Goal: Answer question/provide support: Share knowledge or assist other users

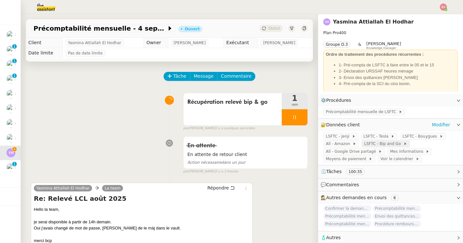
click at [385, 143] on span "LSFTC - Bip and Go" at bounding box center [383, 143] width 39 height 6
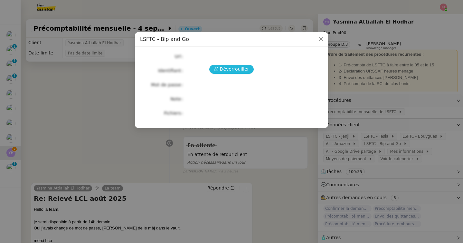
click at [235, 71] on span "Déverrouiller" at bounding box center [234, 68] width 29 height 7
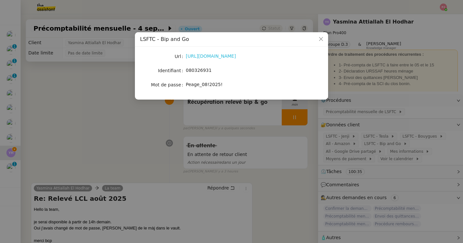
click at [218, 54] on link "[URL][DOMAIN_NAME]" at bounding box center [211, 55] width 50 height 5
drag, startPoint x: 215, startPoint y: 71, endPoint x: 186, endPoint y: 70, distance: 28.7
click at [186, 70] on div "080326931" at bounding box center [239, 70] width 107 height 7
copy span "080326931"
drag, startPoint x: 224, startPoint y: 87, endPoint x: 185, endPoint y: 86, distance: 39.3
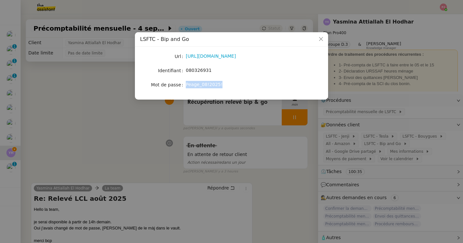
click at [185, 86] on nz-form-item "Mot de passe [SECURITY_DATA]" at bounding box center [231, 84] width 183 height 9
copy nz-form-item "Peage_08!2025!"
click at [348, 136] on nz-modal-container "LSFTC - Bip and Go Url [URL][DOMAIN_NAME] Identifiant 080326931 Mot de passe [S…" at bounding box center [231, 121] width 463 height 243
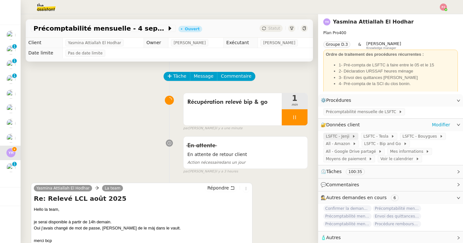
click at [343, 137] on span "LSFTC - Jenji" at bounding box center [339, 136] width 26 height 6
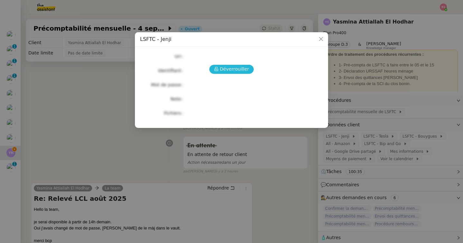
click at [242, 70] on span "Déverrouiller" at bounding box center [234, 68] width 29 height 7
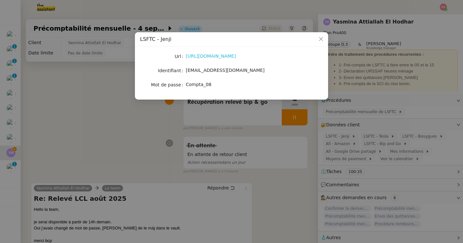
click at [199, 57] on link "[URL][DOMAIN_NAME]" at bounding box center [211, 55] width 50 height 5
click at [209, 124] on nz-modal-container "LSFTC - [PERSON_NAME] [URL][DOMAIN_NAME] Identifiant [EMAIL_ADDRESS][DOMAIN_NAM…" at bounding box center [231, 121] width 463 height 243
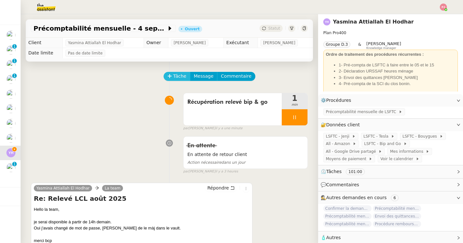
click at [183, 77] on span "Tâche" at bounding box center [179, 75] width 13 height 7
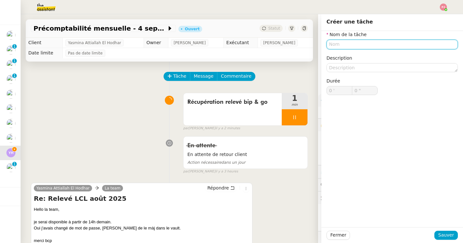
click at [338, 45] on input "text" at bounding box center [392, 44] width 131 height 9
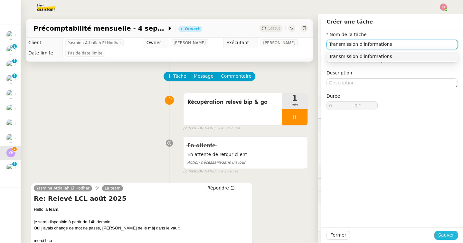
type input "Transmission d'informations"
click at [448, 234] on span "Sauver" at bounding box center [446, 234] width 16 height 7
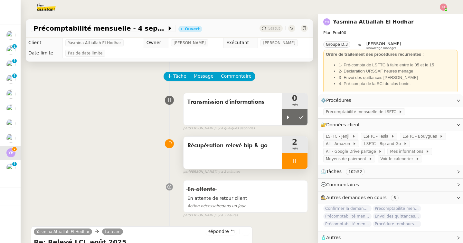
click at [298, 161] on div at bounding box center [295, 161] width 26 height 16
click at [298, 161] on button at bounding box center [301, 161] width 13 height 16
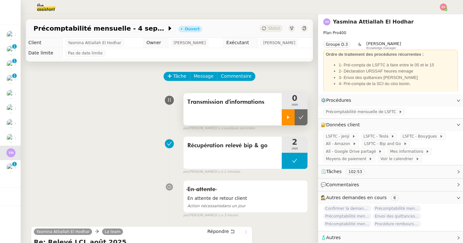
click at [288, 115] on icon at bounding box center [288, 117] width 5 height 5
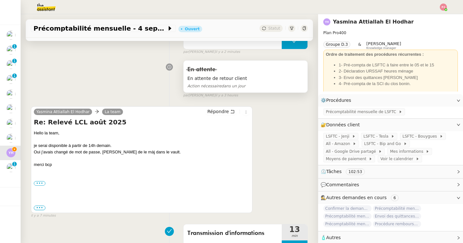
scroll to position [135, 0]
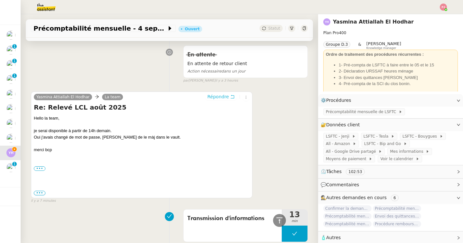
click at [227, 100] on span "Répondre" at bounding box center [218, 96] width 22 height 6
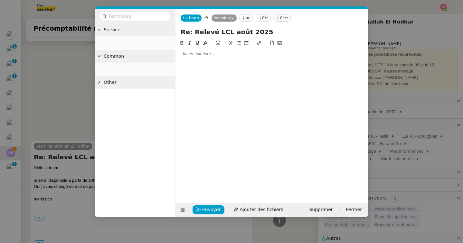
scroll to position [184, 0]
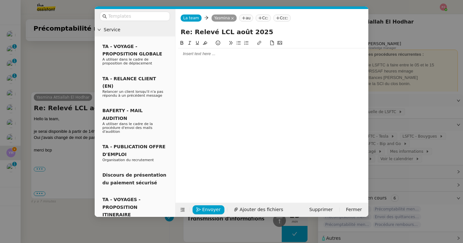
click at [226, 57] on div at bounding box center [272, 54] width 188 height 6
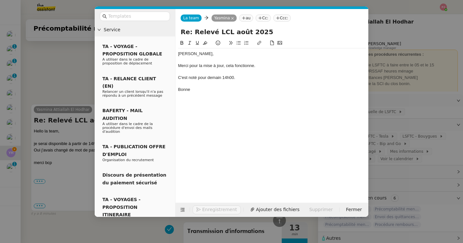
scroll to position [228, 0]
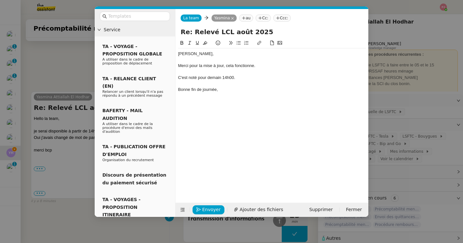
click at [223, 79] on div "C'est noté pour demain 14h00." at bounding box center [272, 78] width 188 height 6
click at [236, 132] on div "[PERSON_NAME], Merci pour la mise à jour, cela fonctionne. C'est noté pour dema…" at bounding box center [272, 115] width 188 height 153
click at [223, 80] on div "C'est noté pour demain,14h00." at bounding box center [272, 78] width 188 height 6
click at [205, 207] on span "Envoyer" at bounding box center [211, 209] width 18 height 7
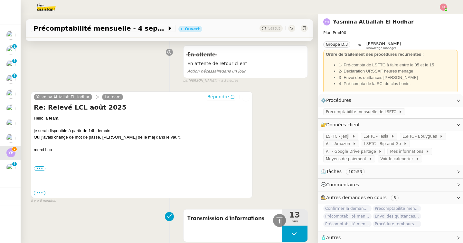
scroll to position [217, 0]
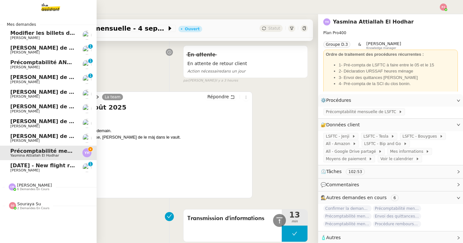
click at [44, 37] on span "[PERSON_NAME]" at bounding box center [42, 38] width 65 height 4
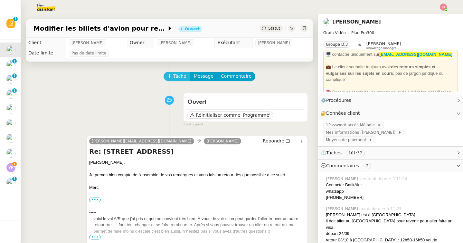
click at [176, 77] on span "Tâche" at bounding box center [179, 75] width 13 height 7
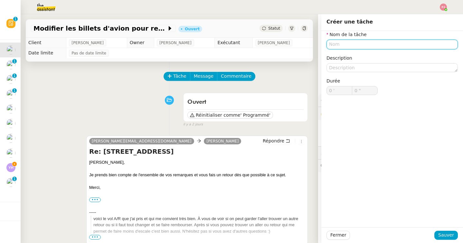
click at [335, 44] on input "text" at bounding box center [392, 44] width 131 height 9
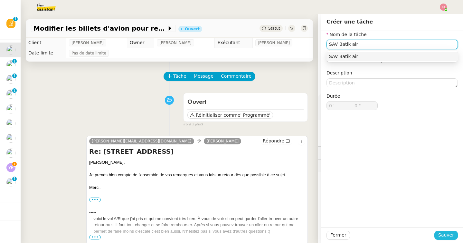
type input "SAV Batik air"
click at [446, 234] on span "Sauver" at bounding box center [446, 234] width 16 height 7
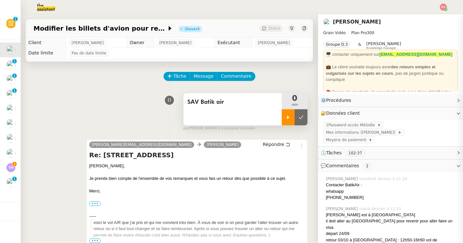
click at [285, 115] on div at bounding box center [288, 117] width 13 height 16
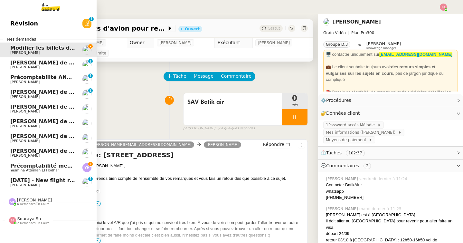
click at [39, 163] on span "Précomptabilité mensuelle - 4 septembre 2025" at bounding box center [78, 166] width 137 height 6
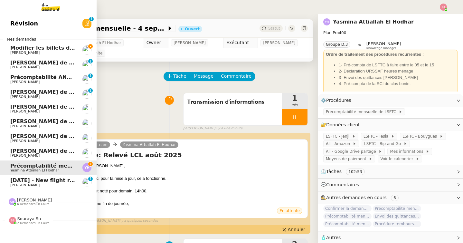
click at [12, 48] on span "Modifier les billets d'avion pour retour à [GEOGRAPHIC_DATA]" at bounding box center [99, 48] width 179 height 6
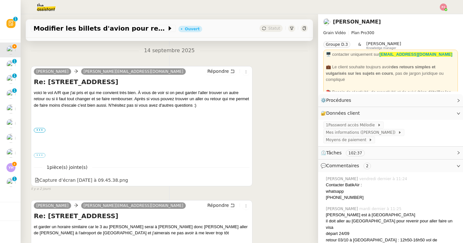
scroll to position [216, 0]
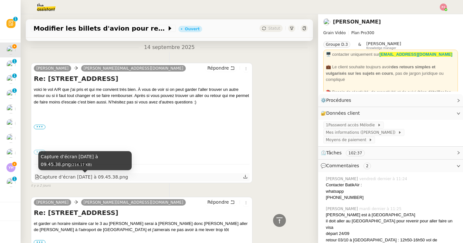
click at [94, 175] on div "Capture d’écran [DATE] à 09.45.38.png" at bounding box center [81, 176] width 93 height 7
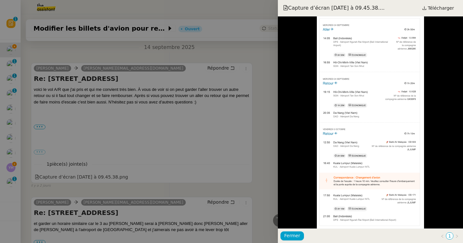
click at [247, 111] on div at bounding box center [231, 121] width 463 height 243
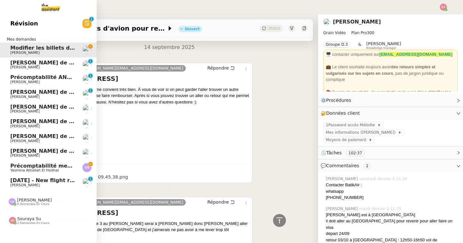
click at [15, 169] on span "Yasmina Attiallah El Hodhar" at bounding box center [34, 170] width 49 height 4
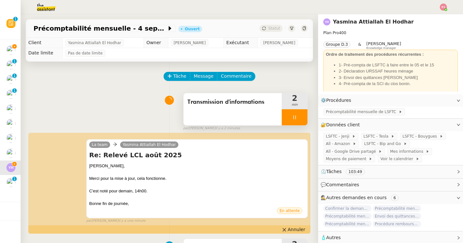
click at [296, 116] on icon at bounding box center [294, 117] width 5 height 5
click at [299, 116] on icon at bounding box center [301, 117] width 5 height 5
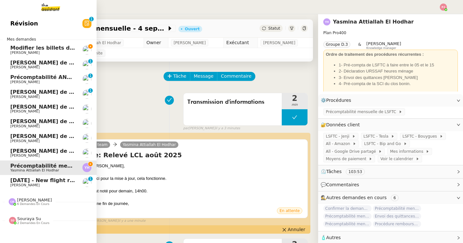
click at [13, 183] on span "[DATE] - New flight request - [PERSON_NAME]" at bounding box center [76, 180] width 133 height 6
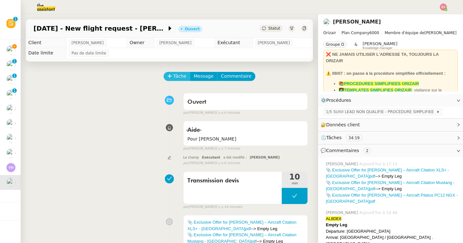
click at [176, 77] on span "Tâche" at bounding box center [179, 75] width 13 height 7
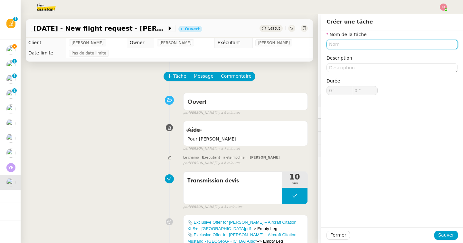
click at [348, 47] on input "text" at bounding box center [392, 44] width 131 height 9
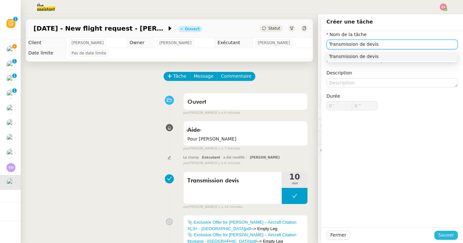
type input "Transmission de devis"
click at [444, 235] on span "Sauver" at bounding box center [446, 234] width 16 height 7
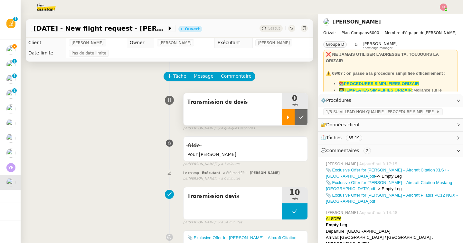
click at [286, 119] on icon at bounding box center [288, 117] width 5 height 5
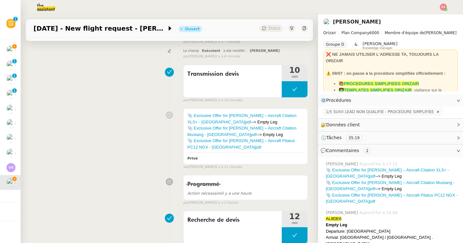
scroll to position [133, 0]
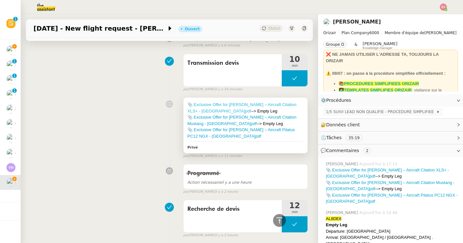
click at [274, 104] on link "📎 Exclusive Offer for [PERSON_NAME] – Aircraft Citation XLS+ - [GEOGRAPHIC_DATA…" at bounding box center [241, 107] width 109 height 11
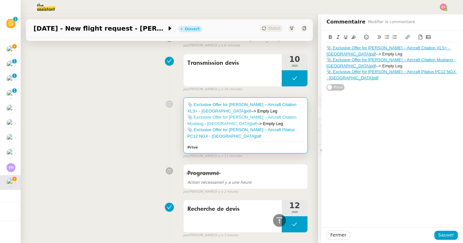
click at [221, 121] on link "📎 Exclusive Offer for [PERSON_NAME] – Aircraft Citation Mustang - [GEOGRAPHIC_D…" at bounding box center [241, 120] width 109 height 11
click at [217, 133] on div "📎 Exclusive Offer for [PERSON_NAME] – Aircraft Pilatus PC12 NGX - [GEOGRAPHIC_D…" at bounding box center [245, 133] width 116 height 13
click at [217, 131] on link "📎 Exclusive Offer for [PERSON_NAME] – Aircraft Pilatus PC12 NGX - [GEOGRAPHIC_D…" at bounding box center [241, 132] width 108 height 11
click at [65, 128] on div "📎 Exclusive Offer for [PERSON_NAME] – Aircraft Citation XLS+ - [GEOGRAPHIC_DATA…" at bounding box center [169, 126] width 277 height 64
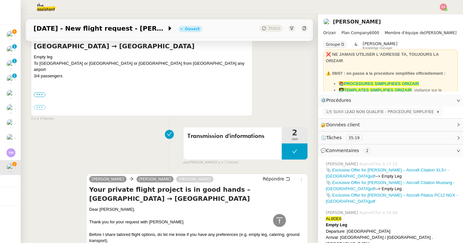
scroll to position [596, 0]
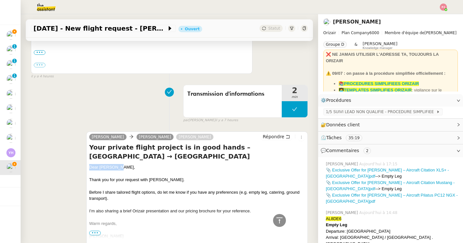
drag, startPoint x: 128, startPoint y: 153, endPoint x: 89, endPoint y: 154, distance: 39.3
click at [89, 154] on div "[PERSON_NAME] [PERSON_NAME] [PERSON_NAME] Your private flight project is in goo…" at bounding box center [197, 203] width 222 height 144
copy div "Dear [PERSON_NAME],"
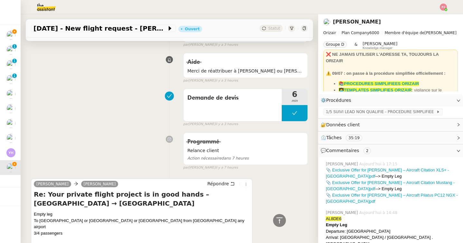
scroll to position [0, 0]
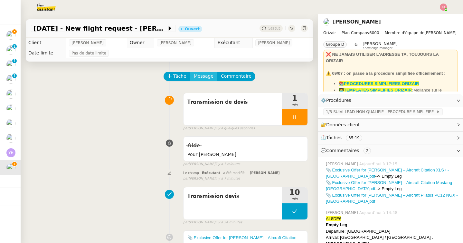
click at [199, 77] on span "Message" at bounding box center [204, 75] width 20 height 7
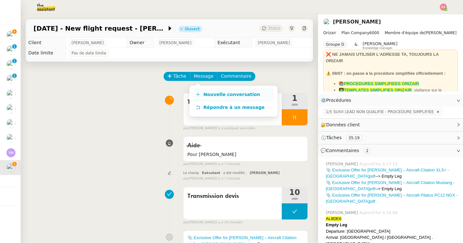
click at [200, 89] on link "Nouvelle conversation" at bounding box center [233, 94] width 81 height 13
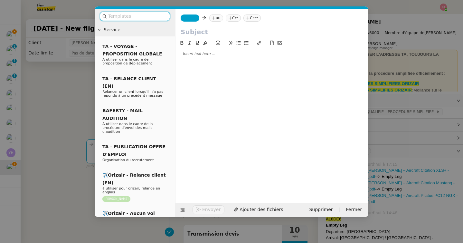
click at [131, 18] on input "text" at bounding box center [137, 16] width 58 height 7
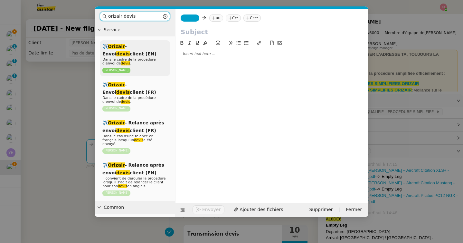
type input "orizair devis"
click at [132, 61] on span "Dans le cadre de la procédure d'envoi de devis ." at bounding box center [128, 61] width 53 height 8
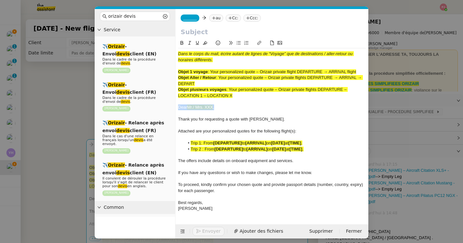
drag, startPoint x: 218, startPoint y: 109, endPoint x: 175, endPoint y: 108, distance: 42.8
click at [175, 108] on nz-layout "orizair devis Service ✈️ Orizair - Envoi devis client (EN) Dans le cadre de la …" at bounding box center [232, 123] width 274 height 229
drag, startPoint x: 231, startPoint y: 90, endPoint x: 234, endPoint y: 96, distance: 6.8
click at [234, 96] on div "Objet plusieurs voyages : Your personalized quote – Orizair private flights DEP…" at bounding box center [272, 93] width 188 height 12
copy span "Your personalized quote – Orizair private flights DEPARTURE – LOCATION 1 – LOCA…"
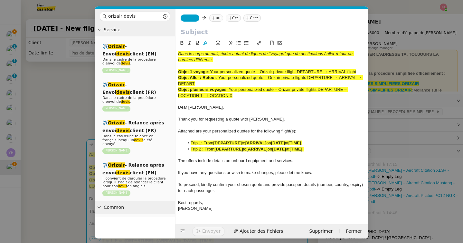
click at [228, 35] on input "text" at bounding box center [272, 32] width 183 height 10
paste input "Your personalized quote – Orizair private flights DEPARTURE – LOCATION 1 – LOCA…"
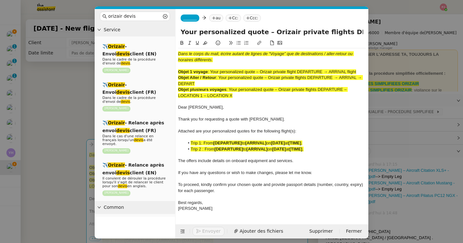
scroll to position [0, 91]
type input "Your personalized quote – Orizair private flights DEPARTURE – LOCATION 1 – LOCA…"
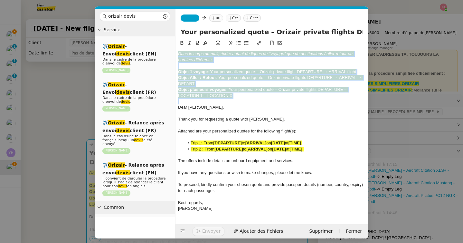
drag, startPoint x: 178, startPoint y: 107, endPoint x: 177, endPoint y: 50, distance: 57.0
click at [177, 50] on nz-spin "Dans le corps du mail, écrire autant de lignes de “Voyage” que de destinations …" at bounding box center [272, 127] width 193 height 177
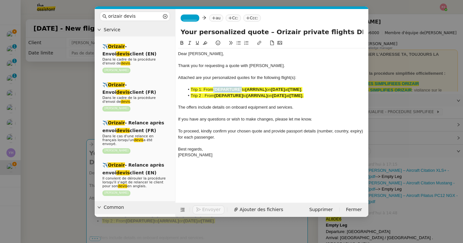
drag, startPoint x: 243, startPoint y: 88, endPoint x: 215, endPoint y: 88, distance: 28.3
click at [215, 88] on li "Trip 1: From [DEPARTURE] to [ARRIVAL] on [DATE] at [TIME] ." at bounding box center [276, 90] width 182 height 6
drag, startPoint x: 258, startPoint y: 88, endPoint x: 243, endPoint y: 89, distance: 14.5
click at [243, 89] on li "Trip 1: From [GEOGRAPHIC_DATA] to [ARRIVAL] on [DATE] at [TIME] ." at bounding box center [276, 90] width 182 height 6
click at [283, 89] on span "on" at bounding box center [285, 89] width 5 height 5
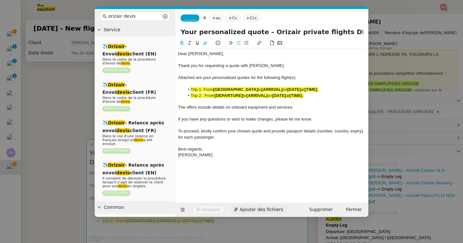
click at [250, 209] on span "Ajouter des fichiers" at bounding box center [261, 209] width 43 height 7
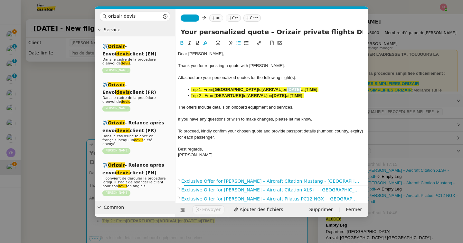
drag, startPoint x: 277, startPoint y: 89, endPoint x: 264, endPoint y: 90, distance: 13.9
click at [287, 90] on strong "[DATE]" at bounding box center [294, 89] width 14 height 5
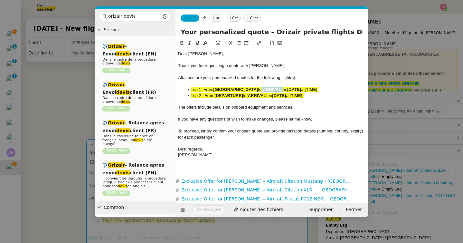
drag, startPoint x: 257, startPoint y: 90, endPoint x: 236, endPoint y: 90, distance: 20.9
click at [236, 90] on li "Trip 1: From [GEOGRAPHIC_DATA] to [ARRIVAL] on [DATE] at [TIME] ." at bounding box center [276, 90] width 182 height 6
click at [56, 164] on nz-modal-container "orizair devis Service ✈️ Orizair - Envoi devis client (EN) Dans le cadre de la …" at bounding box center [231, 121] width 463 height 243
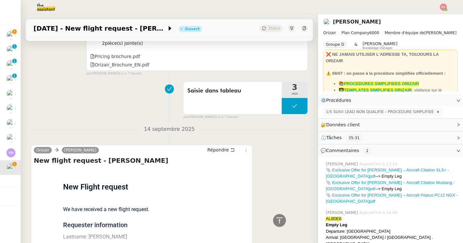
scroll to position [1010, 0]
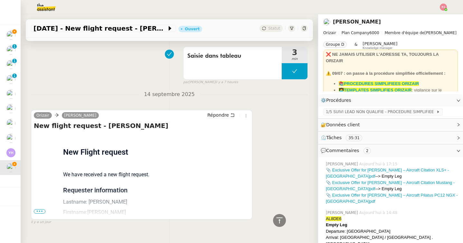
click at [42, 209] on span "•••" at bounding box center [40, 211] width 12 height 5
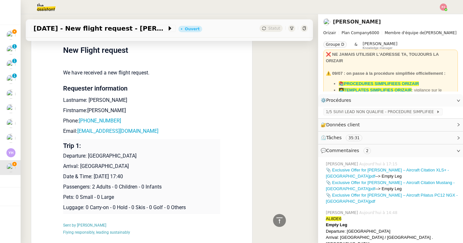
scroll to position [1137, 0]
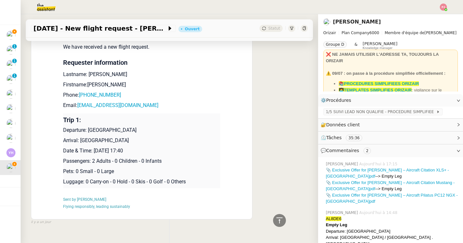
drag, startPoint x: 161, startPoint y: 138, endPoint x: 94, endPoint y: 138, distance: 67.7
click at [94, 147] on p "Date & Time: [DATE] 17:40" at bounding box center [141, 151] width 157 height 8
copy p "[DATE] 17:40"
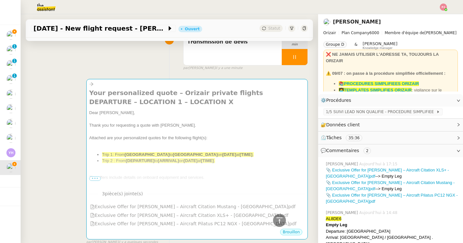
scroll to position [0, 0]
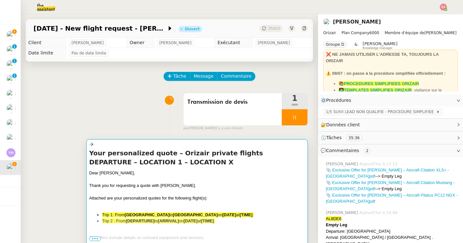
click at [151, 180] on div at bounding box center [197, 179] width 216 height 6
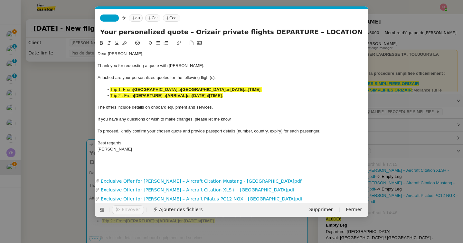
scroll to position [0, 39]
click at [176, 149] on div "[PERSON_NAME]" at bounding box center [232, 149] width 268 height 6
drag, startPoint x: 151, startPoint y: 163, endPoint x: 78, endPoint y: 163, distance: 73.4
click at [78, 163] on nz-modal-container "orizair devis Service ✈️ Orizair - Envoi devis client (EN) Dans le cadre de la …" at bounding box center [231, 121] width 463 height 243
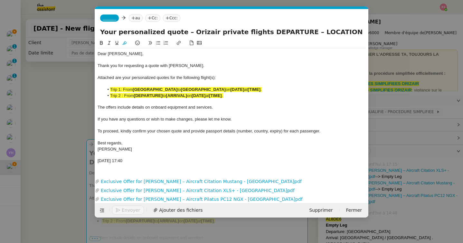
click at [101, 42] on icon at bounding box center [101, 43] width 5 height 5
click at [124, 42] on icon at bounding box center [124, 43] width 5 height 5
click at [151, 161] on div "[DATE] 17:40" at bounding box center [232, 161] width 268 height 6
drag, startPoint x: 154, startPoint y: 161, endPoint x: 90, endPoint y: 161, distance: 63.8
click at [90, 161] on nz-modal-container "orizair devis Service ✈️ Orizair - Envoi devis client (EN) Dans le cadre de la …" at bounding box center [231, 121] width 463 height 243
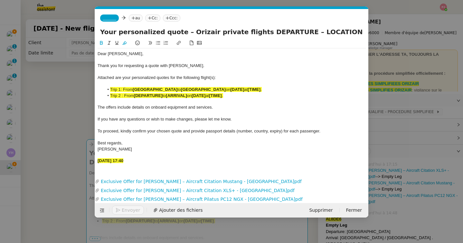
copy strong "[DATE] 17:40"
drag, startPoint x: 213, startPoint y: 88, endPoint x: 174, endPoint y: 88, distance: 39.0
click at [174, 88] on li "Trip 1: From [GEOGRAPHIC_DATA] to [GEOGRAPHIC_DATA] on [DATE] at [TIME] ." at bounding box center [235, 90] width 262 height 6
drag, startPoint x: 166, startPoint y: 90, endPoint x: 156, endPoint y: 90, distance: 9.7
click at [181, 90] on strong "[GEOGRAPHIC_DATA]" at bounding box center [203, 89] width 45 height 5
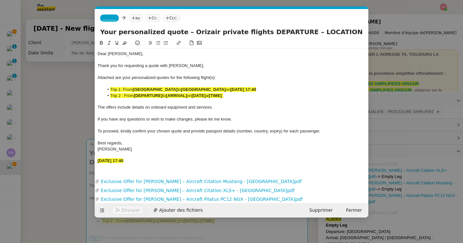
drag, startPoint x: 243, startPoint y: 90, endPoint x: 106, endPoint y: 91, distance: 136.9
click at [106, 91] on li "Trip 1: From [GEOGRAPHIC_DATA] to [GEOGRAPHIC_DATA] on [DATE] 17:40" at bounding box center [235, 90] width 262 height 6
copy li "Trip 1: From [GEOGRAPHIC_DATA] to [GEOGRAPHIC_DATA] on [DATE] 17:40"
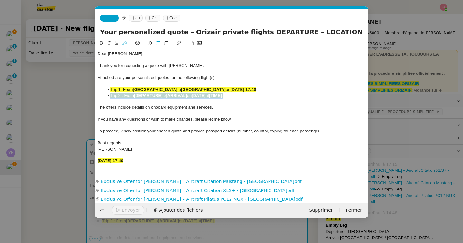
drag, startPoint x: 244, startPoint y: 95, endPoint x: 96, endPoint y: 97, distance: 147.9
click at [96, 97] on nz-spin "Dear [PERSON_NAME], Thank you for requesting a quote with [PERSON_NAME]. Attach…" at bounding box center [231, 104] width 273 height 130
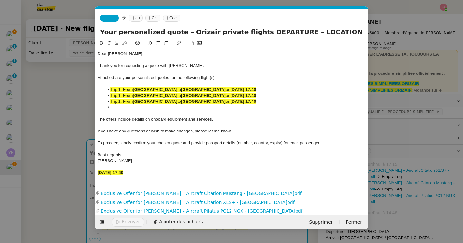
click at [120, 94] on span "Trip 1: From" at bounding box center [121, 95] width 23 height 5
click at [120, 103] on span "Trip 1: From" at bounding box center [121, 101] width 23 height 5
click at [119, 107] on li at bounding box center [235, 107] width 262 height 6
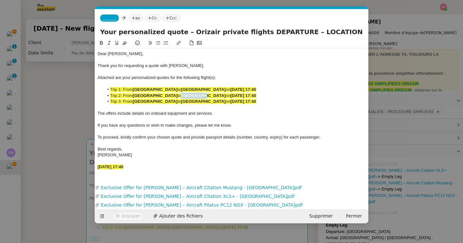
drag, startPoint x: 177, startPoint y: 96, endPoint x: 156, endPoint y: 96, distance: 21.3
click at [181, 96] on strong "[GEOGRAPHIC_DATA]" at bounding box center [203, 95] width 45 height 5
drag, startPoint x: 177, startPoint y: 102, endPoint x: 156, endPoint y: 102, distance: 21.3
click at [181, 102] on strong "[GEOGRAPHIC_DATA]" at bounding box center [203, 101] width 45 height 5
drag, startPoint x: 228, startPoint y: 102, endPoint x: 93, endPoint y: 91, distance: 135.1
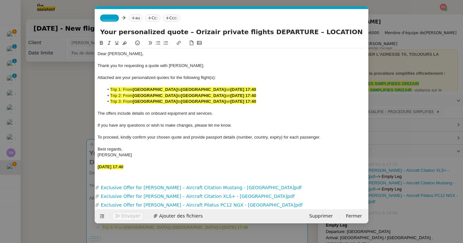
click at [93, 91] on nz-modal-container "orizair devis Service ✈️ Orizair - Envoi devis client (EN) Dans le cadre de la …" at bounding box center [231, 121] width 463 height 243
click at [126, 41] on icon at bounding box center [124, 43] width 5 height 5
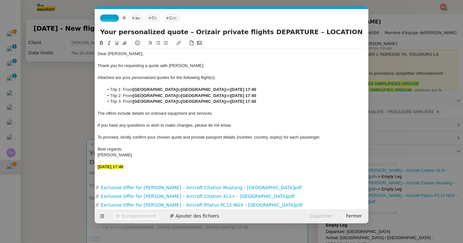
click at [154, 170] on div "Dear [PERSON_NAME], Thank you for requesting a quote with [PERSON_NAME]. Attach…" at bounding box center [232, 110] width 268 height 124
drag, startPoint x: 157, startPoint y: 165, endPoint x: 86, endPoint y: 165, distance: 70.9
click at [86, 165] on nz-modal-container "orizair devis Service ✈️ Orizair - Envoi devis client (EN) Dans le cadre de la …" at bounding box center [231, 121] width 463 height 243
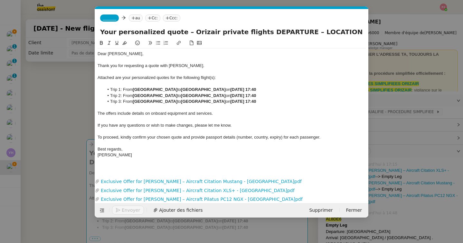
click at [114, 20] on span "_______" at bounding box center [110, 18] width 14 height 5
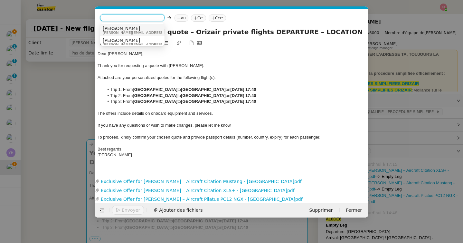
click at [129, 28] on span "[PERSON_NAME]" at bounding box center [148, 28] width 91 height 5
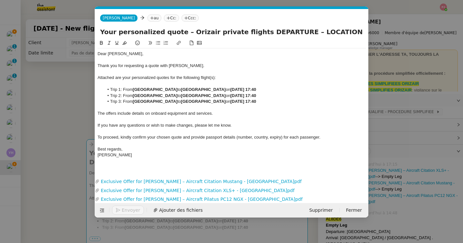
click at [148, 18] on nz-tag "au" at bounding box center [155, 17] width 14 height 7
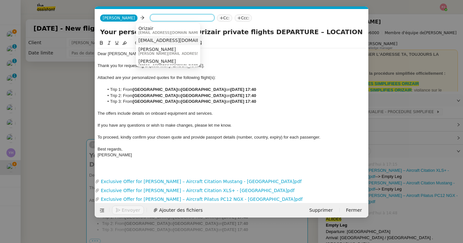
click at [162, 43] on div "[EMAIL_ADDRESS][DOMAIN_NAME]" at bounding box center [168, 41] width 59 height 6
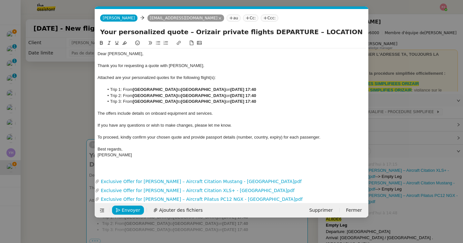
click at [261, 16] on nz-tag "Ccc:" at bounding box center [269, 17] width 17 height 7
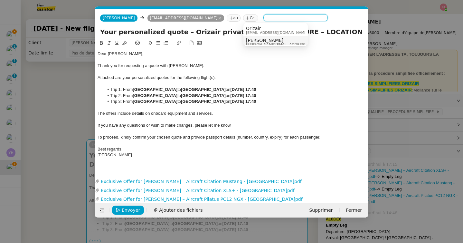
click at [260, 39] on span "[PERSON_NAME]" at bounding box center [291, 40] width 91 height 5
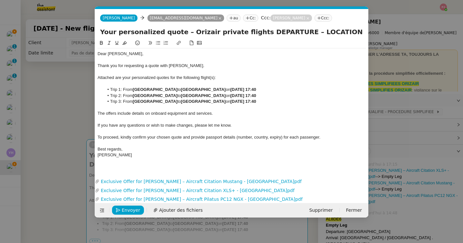
drag, startPoint x: 246, startPoint y: 32, endPoint x: 282, endPoint y: 31, distance: 36.1
click at [282, 31] on input "Your personalized quote – Orizair private flights DEPARTURE – LOCATION 1 – LOCA…" at bounding box center [231, 32] width 263 height 10
click at [273, 34] on input "Your personalized quote – Orizair private flights [GEOGRAPHIC_DATA] – LOCATION …" at bounding box center [231, 32] width 263 height 10
drag, startPoint x: 280, startPoint y: 32, endPoint x: 316, endPoint y: 32, distance: 36.4
click at [316, 32] on input "Your personalized quote – Orizair private flights [GEOGRAPHIC_DATA] –> LOCATION…" at bounding box center [231, 32] width 263 height 10
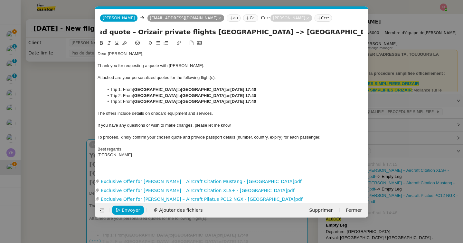
scroll to position [0, 104]
drag, startPoint x: 358, startPoint y: 33, endPoint x: 385, endPoint y: 32, distance: 26.7
click at [388, 32] on nz-modal-container "orizair devis Service ✈️ Orizair - Envoi devis client (EN) Dans le cadre de la …" at bounding box center [231, 121] width 463 height 243
click at [330, 29] on input "Your personalized quote – Orizair private flights [GEOGRAPHIC_DATA] –> [GEOGRAP…" at bounding box center [231, 32] width 263 height 10
drag, startPoint x: 317, startPoint y: 31, endPoint x: 382, endPoint y: 31, distance: 64.8
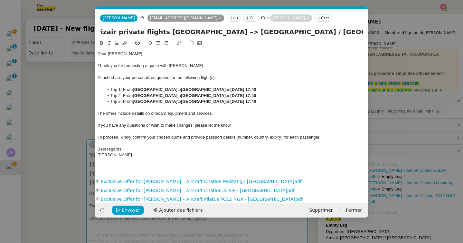
click at [382, 31] on nz-modal-container "orizair devis Service ✈️ Orizair - Envoi devis client (EN) Dans le cadre de la …" at bounding box center [231, 121] width 463 height 243
type input "Your personalized quote – Orizair private flights [GEOGRAPHIC_DATA] –> [GEOGRAP…"
click at [132, 210] on span "Envoyer" at bounding box center [131, 209] width 18 height 7
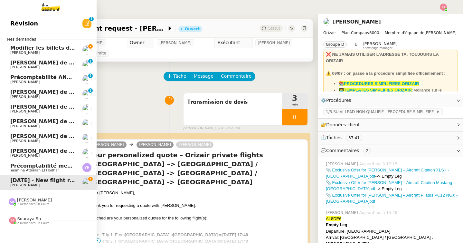
click at [10, 167] on span "Précomptabilité mensuelle - 4 septembre 2025" at bounding box center [78, 166] width 137 height 6
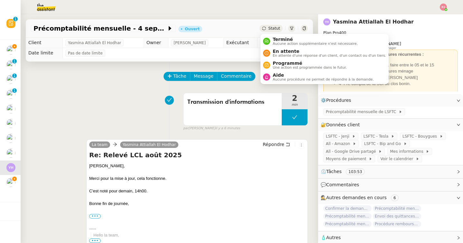
click at [278, 29] on span "Statut" at bounding box center [274, 28] width 12 height 5
click at [289, 68] on span "Une action est programmée dans le futur." at bounding box center [310, 68] width 74 height 4
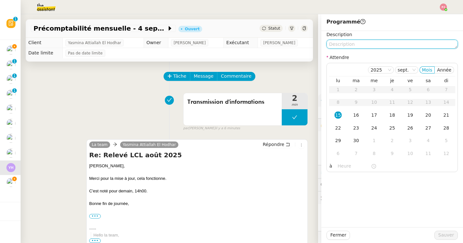
click at [352, 44] on textarea at bounding box center [392, 44] width 131 height 9
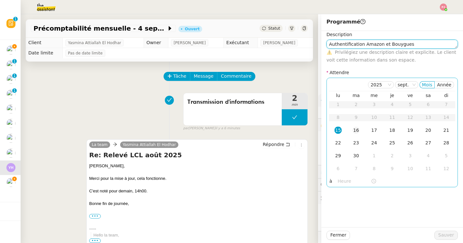
type textarea "Authentification Amazon et Bouygues"
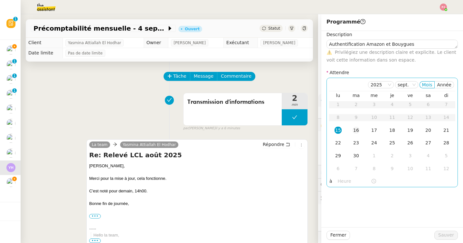
click at [357, 131] on div "16" at bounding box center [356, 130] width 7 height 7
click at [347, 180] on input "text" at bounding box center [354, 180] width 33 height 7
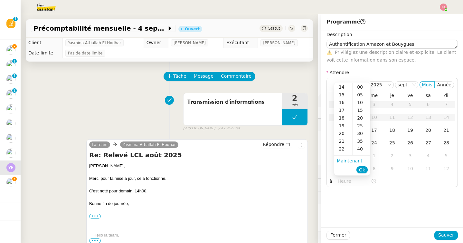
scroll to position [112, 0]
click at [342, 89] on div "13" at bounding box center [343, 91] width 18 height 8
click at [362, 93] on div "50" at bounding box center [362, 93] width 18 height 8
type input "13:50"
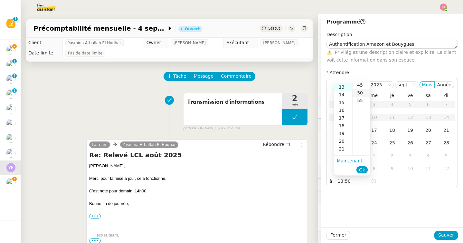
scroll to position [77, 0]
click at [363, 170] on span "Ok" at bounding box center [362, 170] width 6 height 6
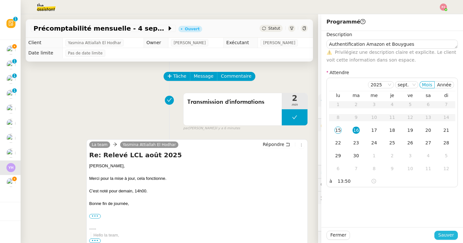
click at [447, 234] on span "Sauver" at bounding box center [446, 234] width 16 height 7
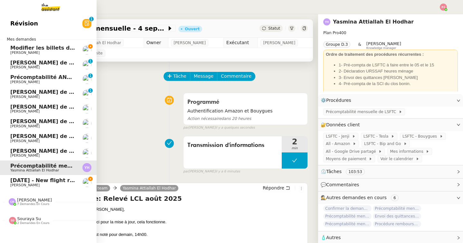
click at [15, 182] on span "[DATE] - New flight request - [PERSON_NAME]" at bounding box center [76, 180] width 133 height 6
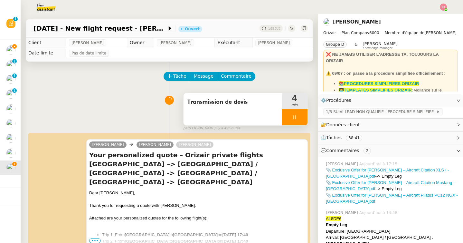
click at [294, 116] on icon at bounding box center [294, 117] width 5 height 5
click at [302, 117] on icon at bounding box center [301, 117] width 5 height 5
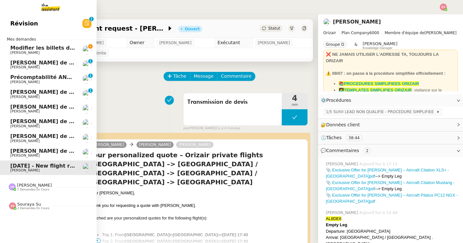
click at [38, 49] on span "Modifier les billets d'avion pour retour à [GEOGRAPHIC_DATA]" at bounding box center [99, 48] width 179 height 6
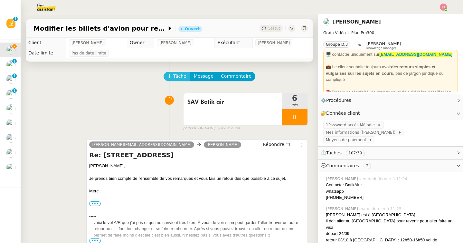
click at [178, 79] on span "Tâche" at bounding box center [179, 75] width 13 height 7
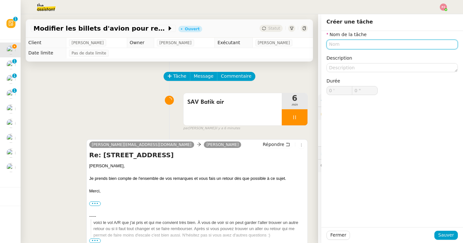
click at [331, 45] on input "text" at bounding box center [392, 44] width 131 height 9
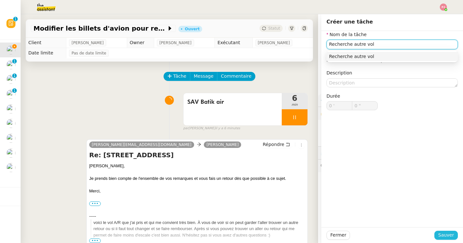
type input "Recherche autre vol"
click at [448, 237] on span "Sauver" at bounding box center [446, 234] width 16 height 7
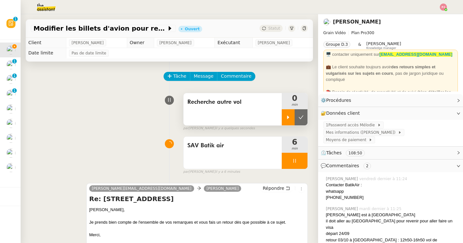
click at [288, 112] on div at bounding box center [288, 117] width 13 height 16
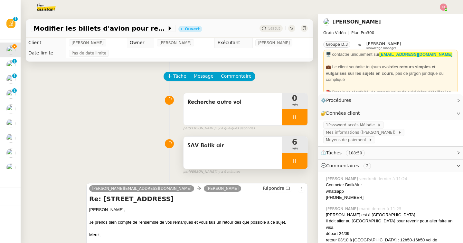
click at [298, 160] on div at bounding box center [295, 161] width 26 height 16
click at [301, 160] on icon at bounding box center [301, 160] width 5 height 5
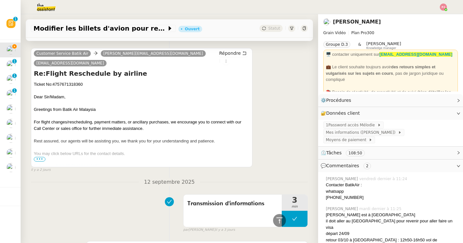
scroll to position [678, 0]
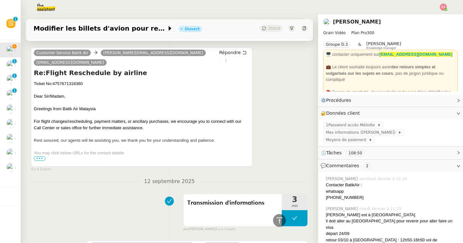
click at [37, 156] on span "•••" at bounding box center [40, 158] width 12 height 5
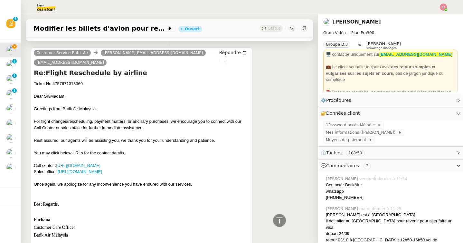
scroll to position [678, 0]
click at [72, 163] on link "[URL][DOMAIN_NAME]" at bounding box center [78, 165] width 44 height 5
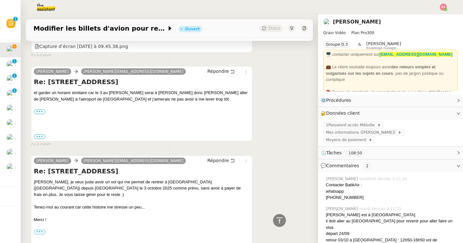
scroll to position [391, 0]
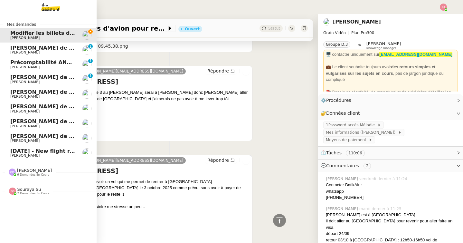
click at [29, 160] on div "[PERSON_NAME] 6 demandes en cours" at bounding box center [48, 169] width 97 height 19
click at [31, 153] on span "[DATE] - New flight request - [PERSON_NAME]" at bounding box center [76, 151] width 133 height 6
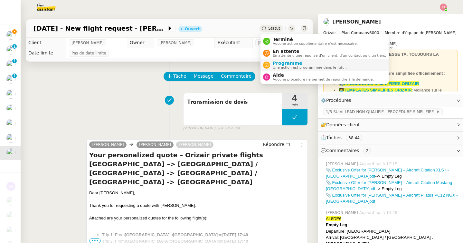
click at [284, 64] on span "Programmé" at bounding box center [310, 63] width 74 height 5
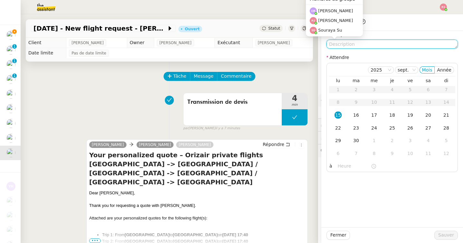
click at [342, 45] on textarea at bounding box center [392, 44] width 131 height 9
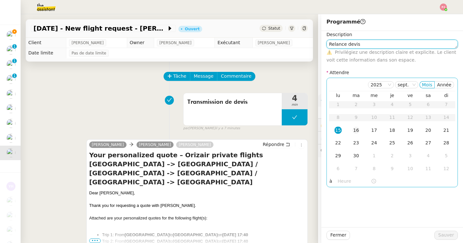
type textarea "Relance devis"
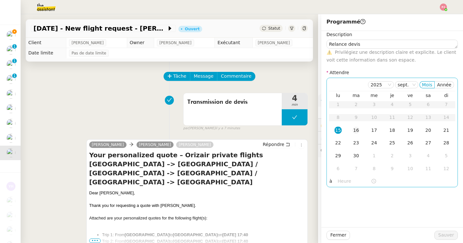
click at [356, 131] on div "16" at bounding box center [356, 130] width 7 height 7
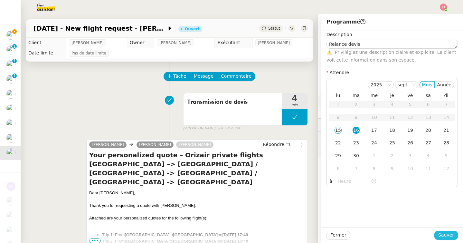
click at [453, 235] on span "Sauver" at bounding box center [446, 234] width 16 height 7
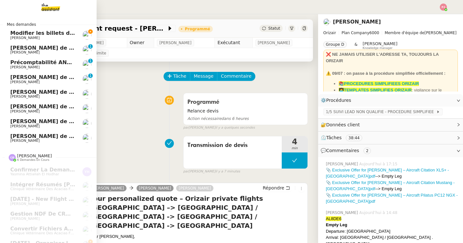
click at [38, 33] on span "Modifier les billets d'avion pour retour à [GEOGRAPHIC_DATA]" at bounding box center [99, 33] width 179 height 6
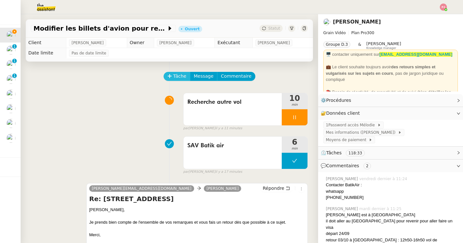
click at [179, 76] on span "Tâche" at bounding box center [179, 75] width 13 height 7
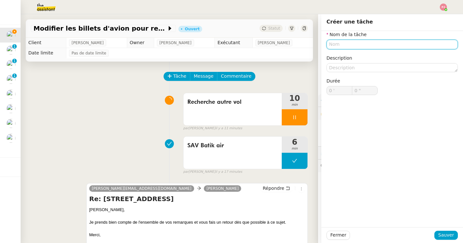
click at [360, 43] on input "text" at bounding box center [392, 44] width 131 height 9
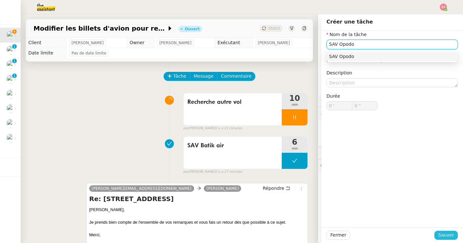
type input "SAV Opodo"
click at [449, 234] on span "Sauver" at bounding box center [446, 234] width 16 height 7
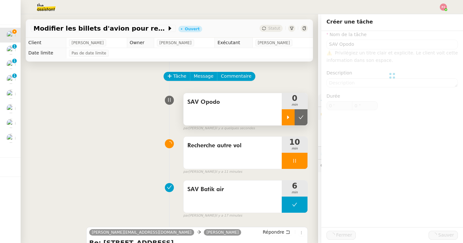
click at [282, 116] on div at bounding box center [288, 117] width 13 height 16
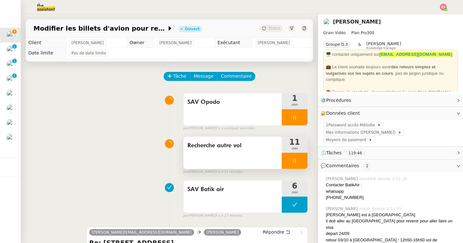
click at [295, 159] on icon at bounding box center [294, 160] width 5 height 5
click at [301, 160] on icon at bounding box center [301, 160] width 5 height 5
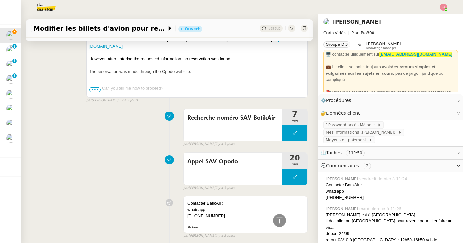
scroll to position [1328, 0]
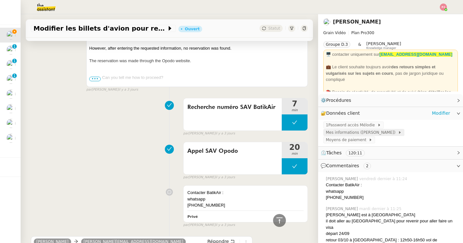
click at [397, 129] on span "Mes informations ([PERSON_NAME])" at bounding box center [362, 132] width 72 height 6
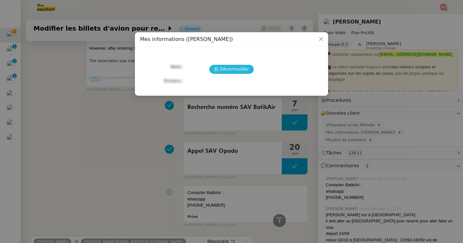
click at [247, 70] on span "Déverrouiller" at bounding box center [234, 68] width 29 height 7
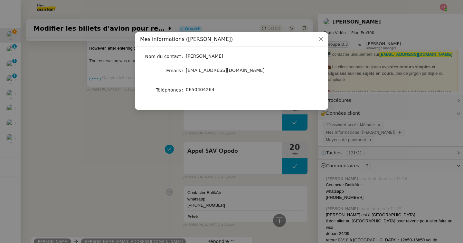
click at [376, 155] on nz-modal-container "Mes informations (Louis) Nom du contact [PERSON_NAME] Emails [EMAIL_ADDRESS][DO…" at bounding box center [231, 121] width 463 height 243
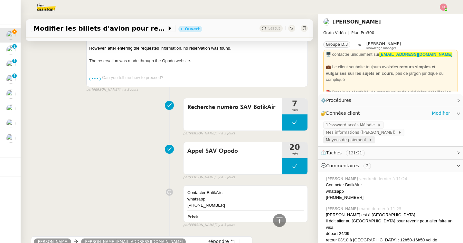
click at [350, 137] on span "Moyens de paiement" at bounding box center [347, 140] width 43 height 6
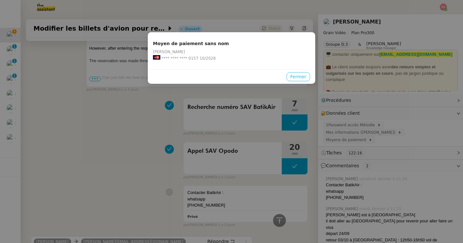
click at [295, 74] on span "Fermer" at bounding box center [299, 76] width 16 height 7
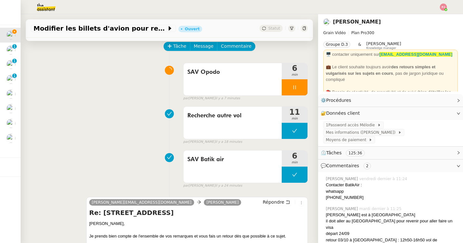
scroll to position [0, 0]
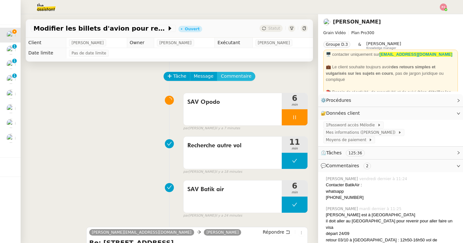
click at [241, 78] on span "Commentaire" at bounding box center [236, 75] width 31 height 7
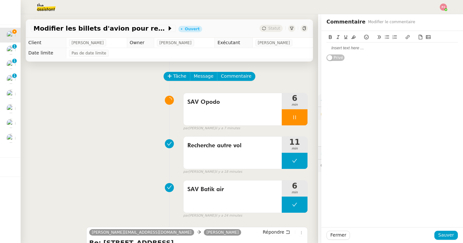
click at [348, 50] on div at bounding box center [392, 48] width 131 height 6
drag, startPoint x: 378, startPoint y: 49, endPoint x: 319, endPoint y: 48, distance: 59.0
click at [319, 48] on app-ticket "Modifier les billets d'avion pour retour à [GEOGRAPHIC_DATA] Ouvert Statut Clie…" at bounding box center [242, 128] width 443 height 229
click at [331, 36] on icon at bounding box center [330, 37] width 3 height 4
click at [381, 51] on div "Coût vol retour du 03/10 :" at bounding box center [392, 48] width 131 height 6
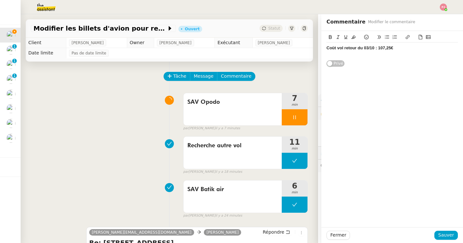
click at [358, 54] on div "﻿" at bounding box center [392, 54] width 131 height 6
drag, startPoint x: 396, startPoint y: 49, endPoint x: 378, endPoint y: 48, distance: 18.1
click at [378, 48] on div "Coût vol retour du 03/10 : 107,25€" at bounding box center [392, 48] width 131 height 6
click at [390, 49] on strong "Coût vol retour du 03/10 : 107,25€" at bounding box center [360, 47] width 67 height 5
drag, startPoint x: 396, startPoint y: 49, endPoint x: 377, endPoint y: 48, distance: 19.0
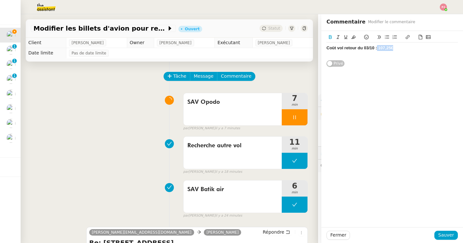
click at [377, 48] on div "Coût vol retour du 03/10 : 107,25€" at bounding box center [392, 48] width 131 height 6
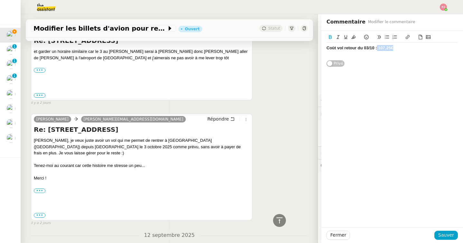
scroll to position [480, 0]
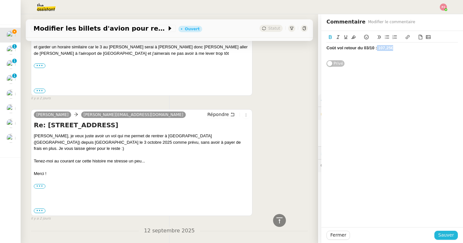
click at [448, 238] on span "Sauver" at bounding box center [446, 234] width 16 height 7
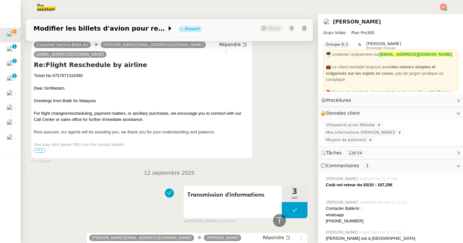
scroll to position [744, 0]
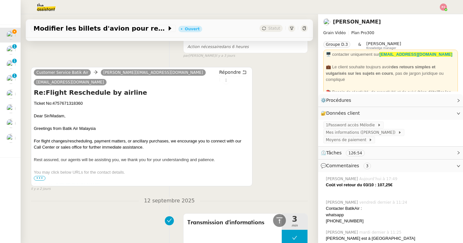
click at [39, 176] on span "•••" at bounding box center [40, 178] width 12 height 5
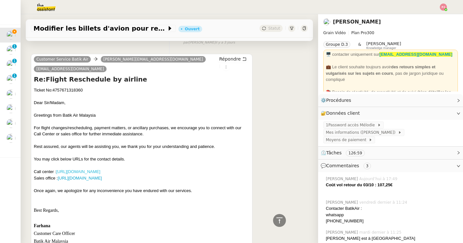
scroll to position [754, 0]
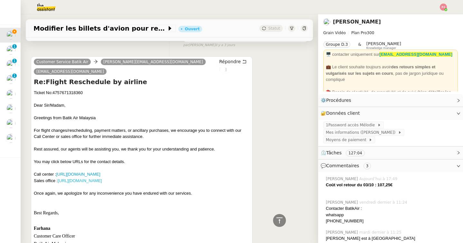
click at [102, 178] on link "[URL][DOMAIN_NAME]" at bounding box center [80, 180] width 44 height 5
click at [100, 172] on link "[URL][DOMAIN_NAME]" at bounding box center [78, 174] width 44 height 5
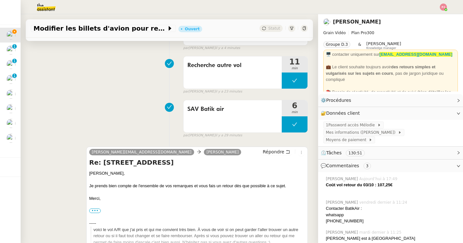
scroll to position [0, 0]
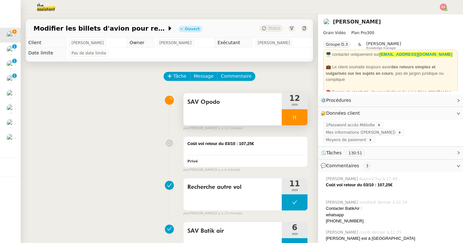
click at [296, 115] on icon at bounding box center [294, 117] width 5 height 5
click at [302, 115] on icon at bounding box center [301, 117] width 5 height 5
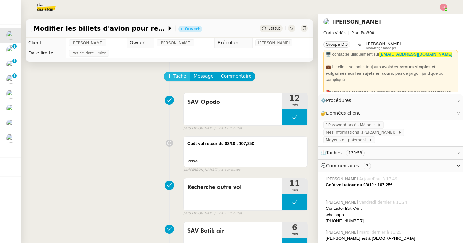
click at [182, 77] on span "Tâche" at bounding box center [179, 75] width 13 height 7
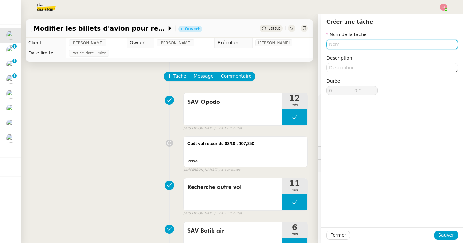
click at [342, 45] on input "text" at bounding box center [392, 44] width 131 height 9
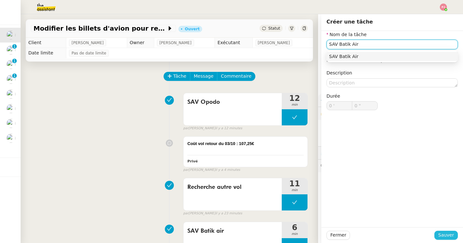
type input "SAV Batik Air"
click at [456, 234] on button "Sauver" at bounding box center [447, 235] width 24 height 9
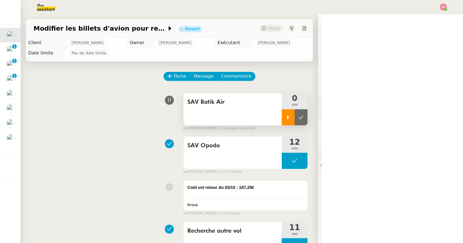
click at [287, 115] on icon at bounding box center [288, 117] width 5 height 5
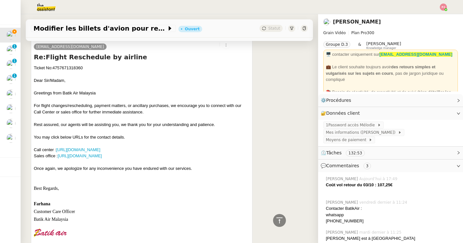
scroll to position [828, 0]
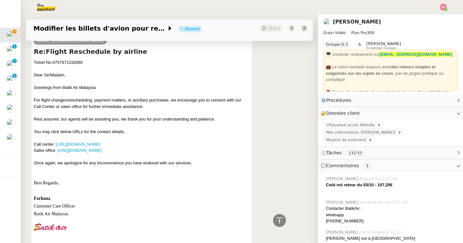
drag, startPoint x: 161, startPoint y: 145, endPoint x: 33, endPoint y: 137, distance: 129.1
copy div "Call center : [URL][DOMAIN_NAME] Sales office : [URL][DOMAIN_NAME]"
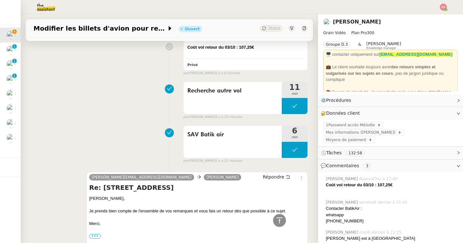
scroll to position [0, 0]
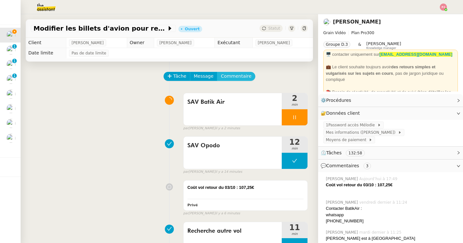
click at [239, 77] on span "Commentaire" at bounding box center [236, 75] width 31 height 7
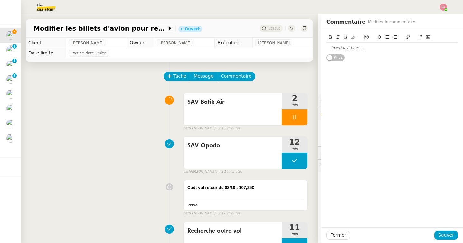
click at [350, 44] on div at bounding box center [392, 48] width 131 height 11
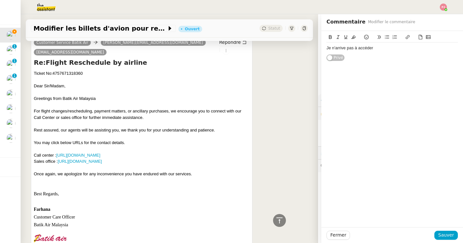
scroll to position [820, 0]
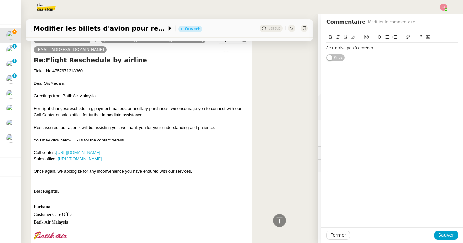
drag, startPoint x: 155, startPoint y: 146, endPoint x: 58, endPoint y: 145, distance: 97.0
click at [58, 149] on div "Call center : [URL][DOMAIN_NAME]" at bounding box center [142, 152] width 216 height 6
copy link "[URL][DOMAIN_NAME]"
click at [157, 156] on div "Sales office : [URL][DOMAIN_NAME]" at bounding box center [142, 159] width 216 height 6
copy div "[URL][DOMAIN_NAME] Sales office : [URL][DOMAIN_NAME]"
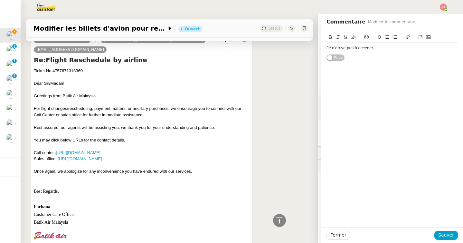
drag, startPoint x: 156, startPoint y: 152, endPoint x: 57, endPoint y: 144, distance: 99.5
click at [57, 144] on div "Dear Sir/Madam, Greetings from Batik Air Malaysia For flight changes/rescheduli…" at bounding box center [142, 130] width 216 height 101
click at [407, 46] on div "Je n'arrive pas à accéder" at bounding box center [392, 48] width 131 height 6
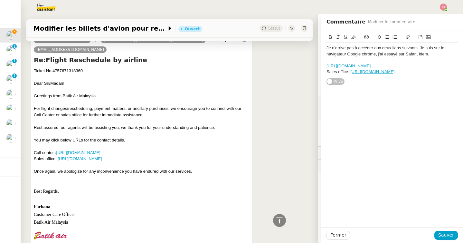
click at [349, 72] on div "Sales office : [URL][DOMAIN_NAME]" at bounding box center [392, 72] width 131 height 6
click at [432, 55] on div "Je n'arrive pas à accéder aux deux liens suivants. Je suis sur le navigateur Go…" at bounding box center [392, 51] width 131 height 12
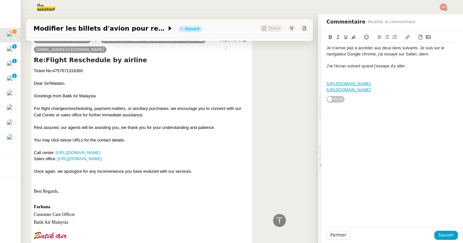
click at [430, 37] on icon at bounding box center [428, 37] width 5 height 4
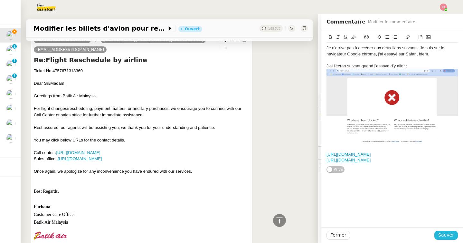
click at [445, 237] on span "Sauver" at bounding box center [446, 234] width 16 height 7
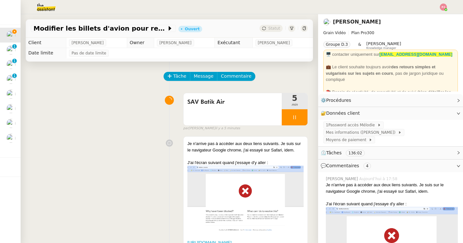
click at [300, 113] on div at bounding box center [295, 117] width 26 height 16
click at [300, 113] on button at bounding box center [301, 117] width 13 height 16
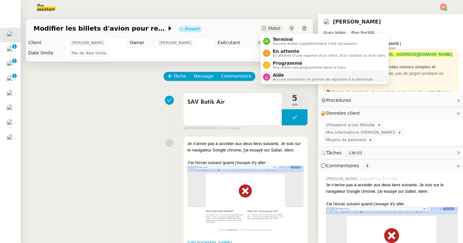
click at [280, 80] on span "Aucune procédure ne permet de répondre à la demande." at bounding box center [323, 80] width 101 height 4
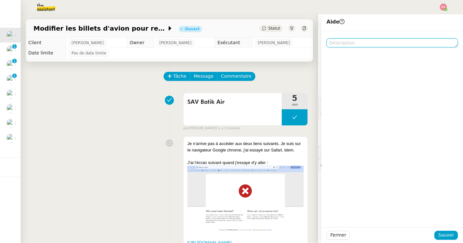
click at [347, 42] on textarea at bounding box center [392, 42] width 131 height 9
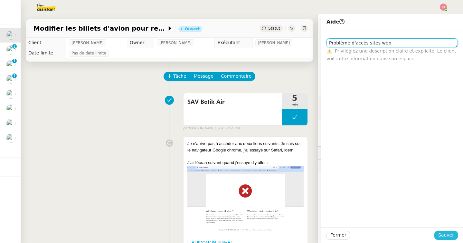
type textarea "Problème d'accès sites web"
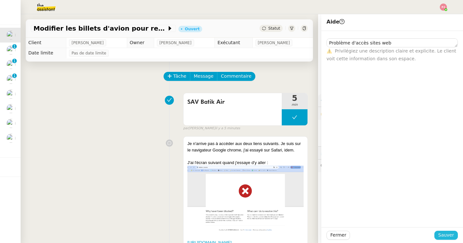
click at [447, 235] on span "Sauver" at bounding box center [446, 234] width 16 height 7
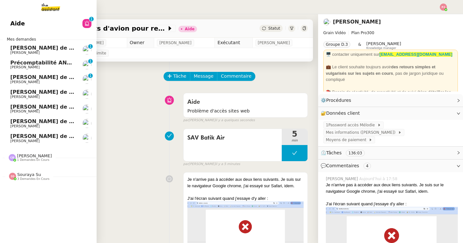
click at [27, 68] on span "[PERSON_NAME]" at bounding box center [24, 67] width 29 height 4
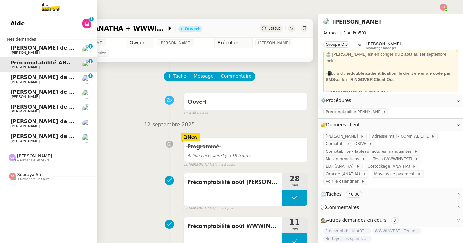
click at [45, 176] on div "[PERSON_NAME] 3 demandes en cours" at bounding box center [33, 176] width 32 height 8
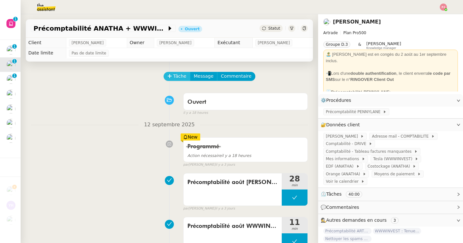
click at [176, 75] on span "Tâche" at bounding box center [179, 75] width 13 height 7
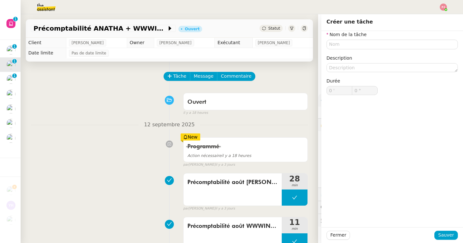
click at [362, 39] on nz-form-label "Nom de la tâche" at bounding box center [347, 35] width 40 height 9
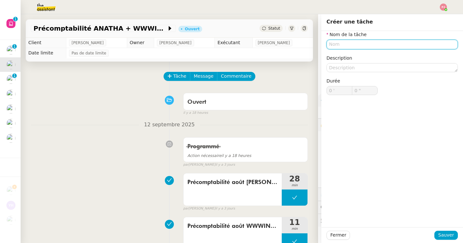
click at [363, 45] on input "text" at bounding box center [392, 44] width 131 height 9
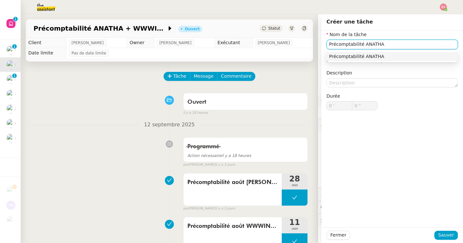
drag, startPoint x: 363, startPoint y: 44, endPoint x: 416, endPoint y: 41, distance: 52.6
click at [416, 41] on input "Précomptabilité ANATHA" at bounding box center [392, 44] width 131 height 9
type input "Précomptabilité"
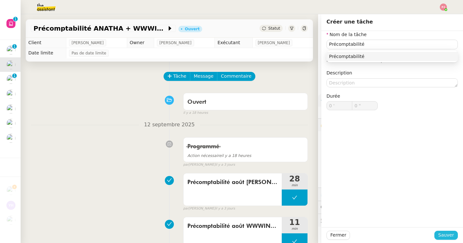
click at [445, 237] on span "Sauver" at bounding box center [446, 234] width 16 height 7
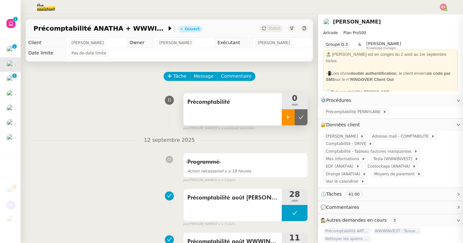
click at [290, 119] on icon at bounding box center [288, 117] width 5 height 5
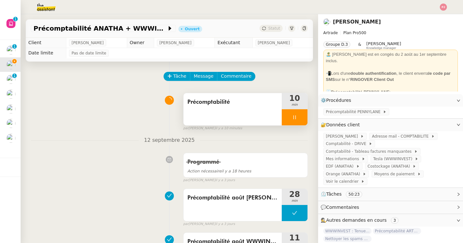
click at [290, 118] on div at bounding box center [295, 117] width 26 height 16
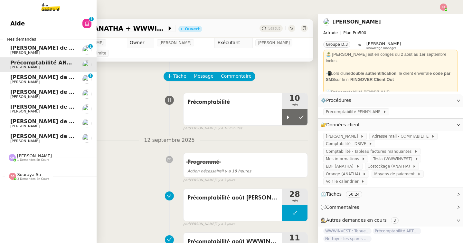
click at [63, 28] on link "Aide 0 1 2 3 4 5 6 7 8 9" at bounding box center [48, 23] width 97 height 15
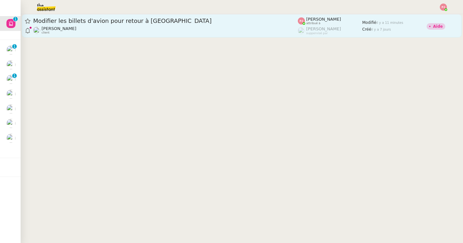
click at [147, 31] on div "[PERSON_NAME] client" at bounding box center [165, 30] width 265 height 8
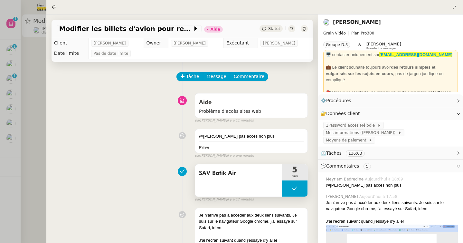
click at [295, 193] on button at bounding box center [295, 188] width 26 height 16
click at [286, 188] on icon at bounding box center [288, 188] width 5 height 5
click at [15, 99] on div at bounding box center [231, 121] width 463 height 243
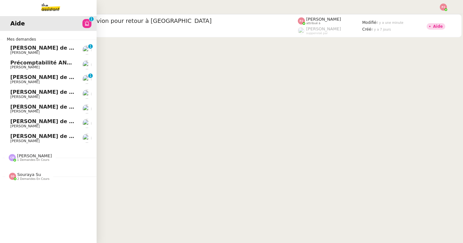
click at [15, 65] on span "[PERSON_NAME]" at bounding box center [24, 67] width 29 height 4
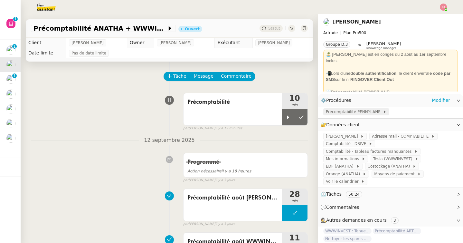
click at [345, 111] on span "Précomptabilité PENNYLANE" at bounding box center [354, 112] width 57 height 6
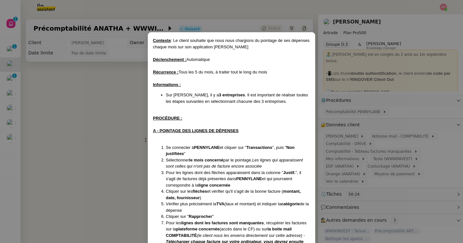
scroll to position [151, 0]
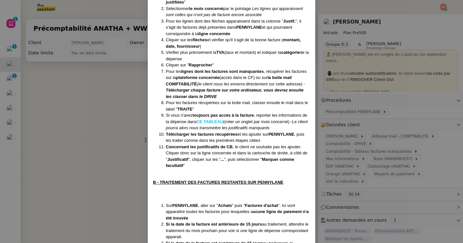
click at [212, 122] on strong "CE TABLEAU" at bounding box center [210, 121] width 27 height 5
click at [7, 48] on nz-modal-container "Contexte : Le client souhaite que nous nous chargions du pointage de ses dépens…" at bounding box center [231, 121] width 463 height 243
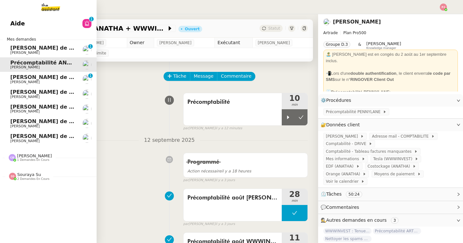
click at [70, 24] on link "Aide 0 1 2 3 4 5 6 7 8 9" at bounding box center [48, 23] width 97 height 15
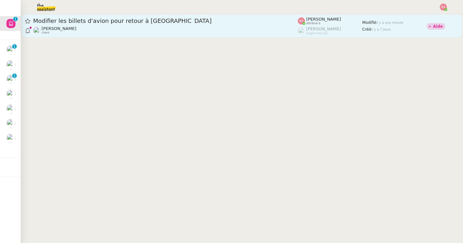
click at [180, 22] on span "Modifier les billets d'avion pour retour à [GEOGRAPHIC_DATA]" at bounding box center [165, 21] width 265 height 6
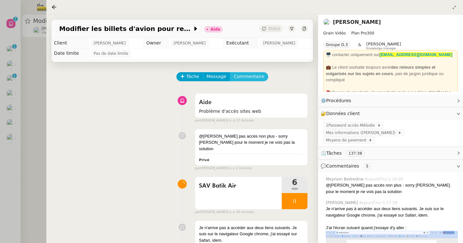
click at [253, 76] on span "Commentaire" at bounding box center [249, 76] width 31 height 7
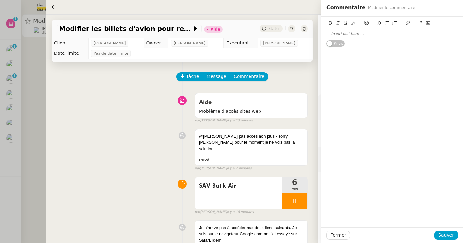
click at [343, 33] on div at bounding box center [392, 34] width 131 height 6
click at [451, 236] on span "Sauver" at bounding box center [446, 234] width 16 height 7
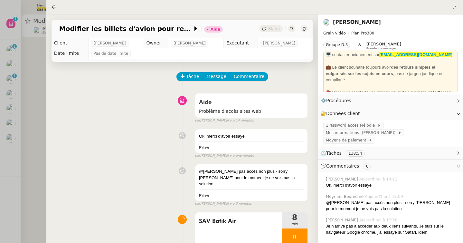
click at [36, 124] on div at bounding box center [231, 121] width 463 height 243
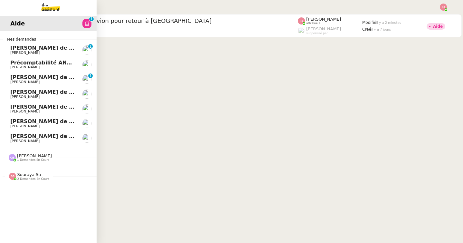
click at [17, 65] on span "[PERSON_NAME]" at bounding box center [24, 67] width 29 height 4
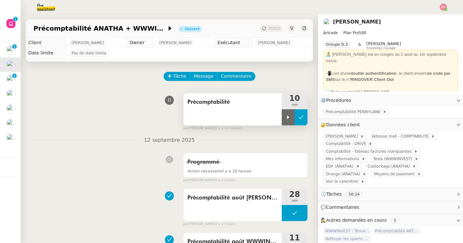
click at [299, 121] on button at bounding box center [301, 117] width 13 height 16
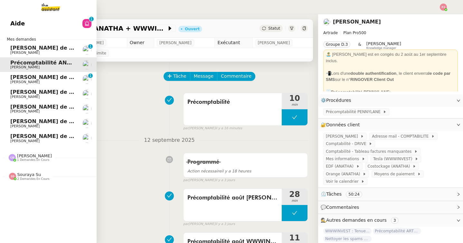
click at [64, 24] on link "Aide 0 1 2 3 4 5 6 7 8 9" at bounding box center [48, 23] width 97 height 15
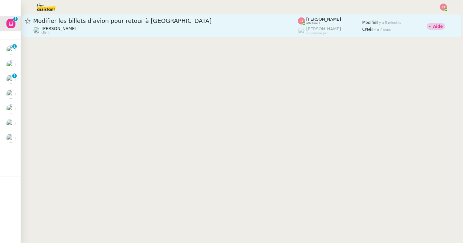
click at [200, 22] on span "Modifier les billets d'avion pour retour à [GEOGRAPHIC_DATA]" at bounding box center [165, 21] width 265 height 6
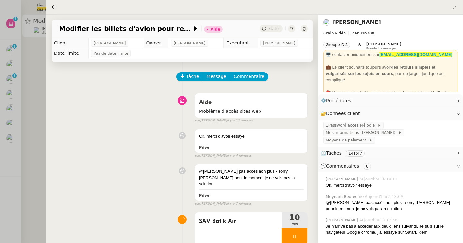
click at [27, 67] on div at bounding box center [231, 121] width 463 height 243
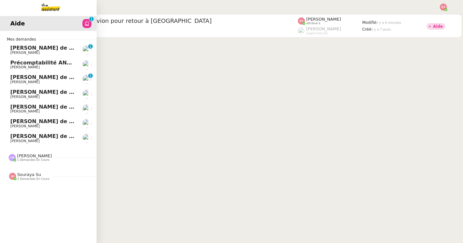
click at [14, 64] on span "Précomptabilité ANATHA + WWWINVEST - septembre 2025" at bounding box center [95, 63] width 171 height 6
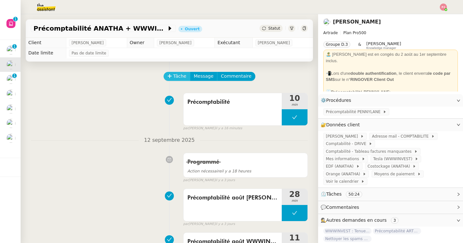
click at [179, 75] on span "Tâche" at bounding box center [179, 75] width 13 height 7
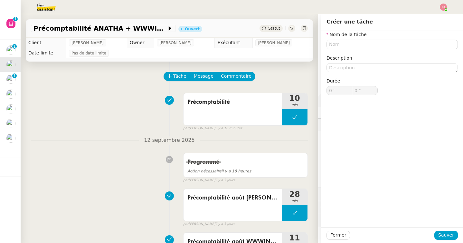
click at [356, 49] on div "Nom de la tâche Description Durée 0 ' 0 "" at bounding box center [392, 68] width 131 height 74
click at [331, 234] on span "Fermer" at bounding box center [339, 234] width 16 height 7
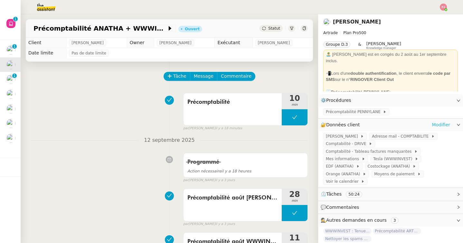
click at [436, 124] on link "Modifier" at bounding box center [441, 124] width 18 height 7
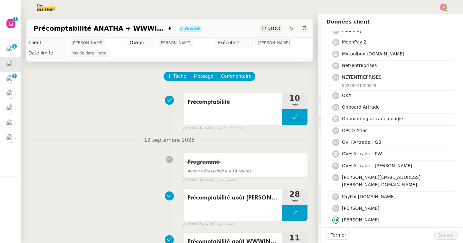
scroll to position [1416, 0]
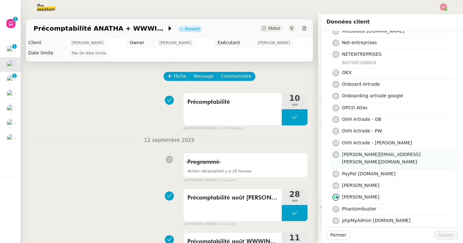
click at [370, 152] on span "[PERSON_NAME][EMAIL_ADDRESS][PERSON_NAME][DOMAIN_NAME]" at bounding box center [381, 158] width 79 height 13
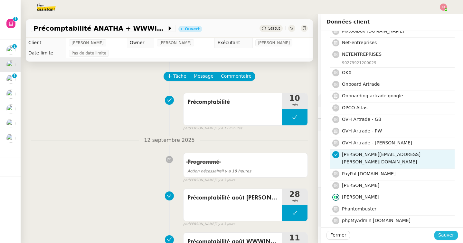
click at [450, 233] on span "Sauver" at bounding box center [446, 234] width 16 height 7
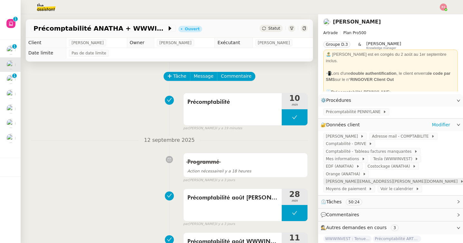
click at [389, 178] on span "[PERSON_NAME][EMAIL_ADDRESS][PERSON_NAME][DOMAIN_NAME]" at bounding box center [393, 181] width 134 height 6
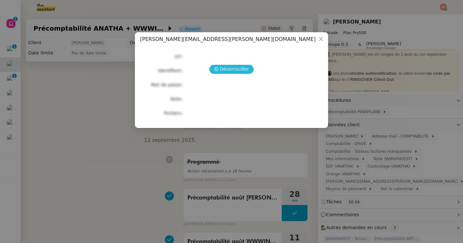
click at [244, 70] on span "Déverrouiller" at bounding box center [234, 68] width 29 height 7
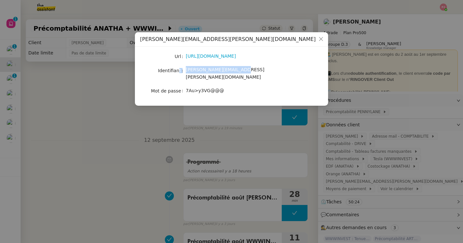
drag, startPoint x: 237, startPoint y: 70, endPoint x: 181, endPoint y: 70, distance: 56.1
click at [181, 70] on nz-form-item "Identifiant [PERSON_NAME][EMAIL_ADDRESS][PERSON_NAME][DOMAIN_NAME]" at bounding box center [231, 73] width 183 height 15
click at [210, 59] on link "[URL][DOMAIN_NAME]" at bounding box center [211, 55] width 50 height 5
click at [320, 40] on icon "Close" at bounding box center [321, 38] width 5 height 5
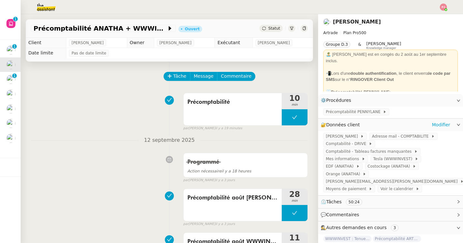
click at [444, 120] on div "🔐 Données client Modifier" at bounding box center [390, 125] width 145 height 13
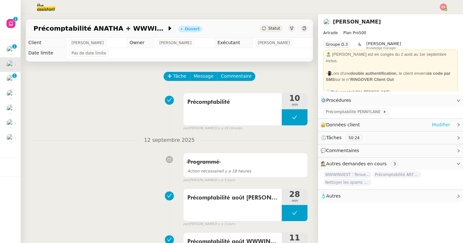
click at [438, 122] on link "Modifier" at bounding box center [441, 124] width 18 height 7
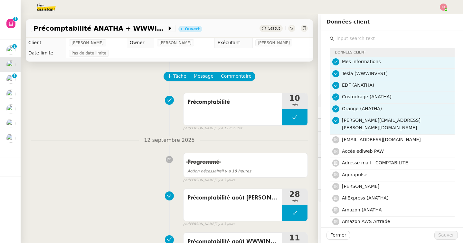
click at [344, 40] on input "text" at bounding box center [394, 38] width 120 height 9
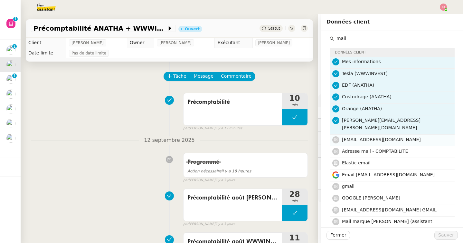
type input "mail"
click at [371, 137] on span "[EMAIL_ADDRESS][DOMAIN_NAME]" at bounding box center [381, 139] width 79 height 5
click at [447, 229] on div "Fermer Sauver" at bounding box center [392, 235] width 142 height 16
click at [448, 240] on div "Fermer Sauver" at bounding box center [392, 235] width 142 height 16
click at [444, 235] on span "Sauver" at bounding box center [446, 234] width 16 height 7
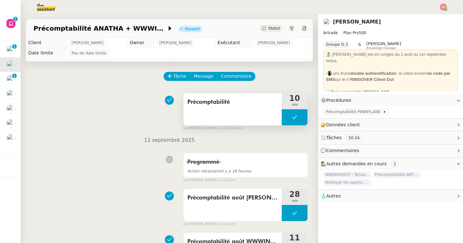
click at [290, 118] on button at bounding box center [295, 117] width 26 height 16
click at [287, 117] on icon at bounding box center [288, 117] width 5 height 5
click at [458, 123] on icon at bounding box center [459, 125] width 4 height 4
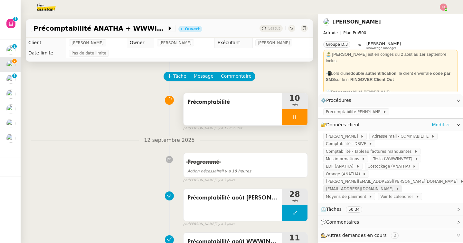
click at [358, 186] on span "[EMAIL_ADDRESS][DOMAIN_NAME]" at bounding box center [361, 189] width 70 height 6
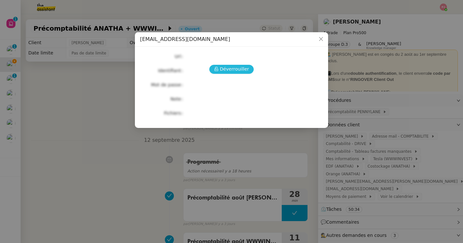
click at [234, 69] on span "Déverrouiller" at bounding box center [234, 68] width 29 height 7
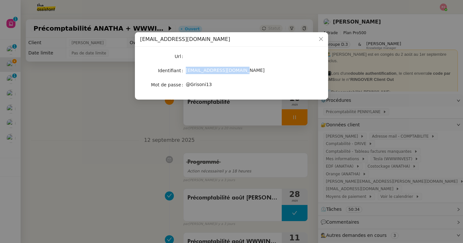
drag, startPoint x: 239, startPoint y: 72, endPoint x: 185, endPoint y: 69, distance: 53.6
click at [185, 69] on nz-form-item "Identifiant [EMAIL_ADDRESS][DOMAIN_NAME]" at bounding box center [231, 70] width 183 height 9
drag, startPoint x: 216, startPoint y: 88, endPoint x: 185, endPoint y: 87, distance: 31.6
click at [185, 87] on nz-form-item "Mot de passe [SECURITY_DATA]" at bounding box center [231, 84] width 183 height 9
click at [321, 41] on icon "Close" at bounding box center [321, 38] width 5 height 5
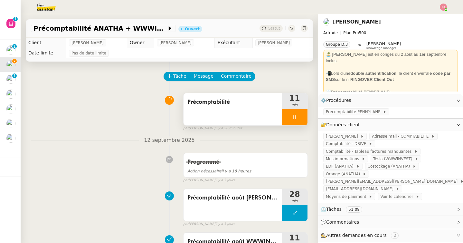
click at [300, 117] on div at bounding box center [295, 117] width 26 height 16
click at [300, 117] on icon at bounding box center [301, 117] width 5 height 5
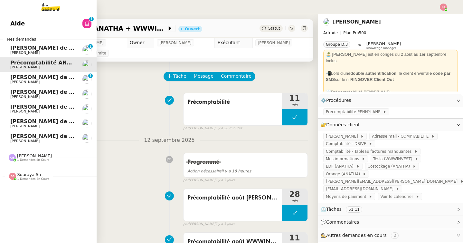
click at [14, 19] on span "Aide" at bounding box center [17, 24] width 14 height 10
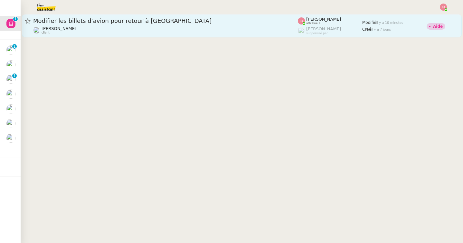
click at [229, 30] on div "[PERSON_NAME] client" at bounding box center [165, 30] width 265 height 8
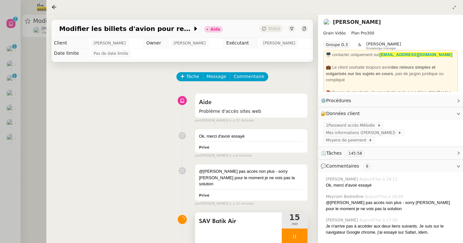
click at [300, 233] on div at bounding box center [295, 236] width 26 height 16
click at [300, 233] on button at bounding box center [301, 236] width 13 height 16
